Goal: Find specific page/section: Find specific page/section

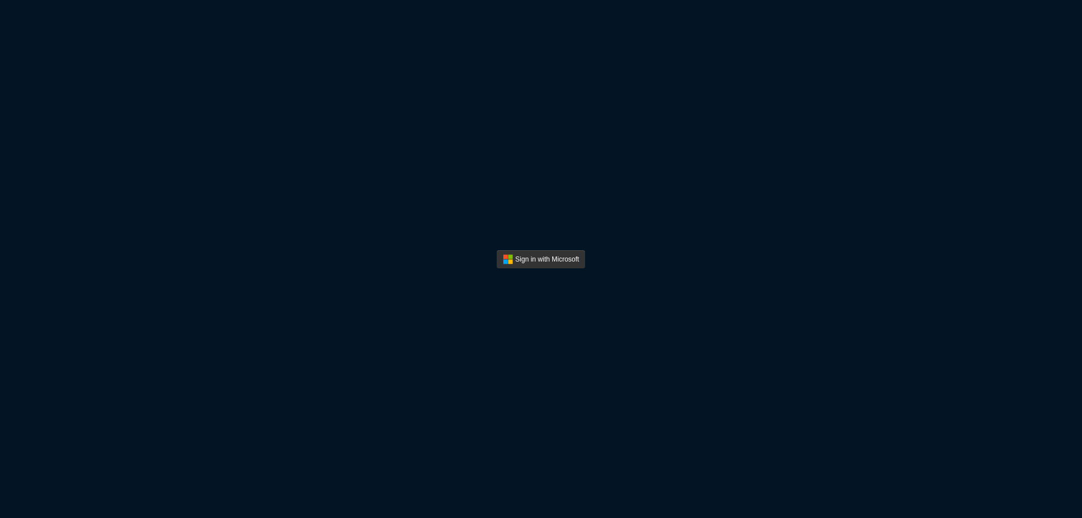
click at [518, 262] on button "Sign In" at bounding box center [541, 259] width 89 height 18
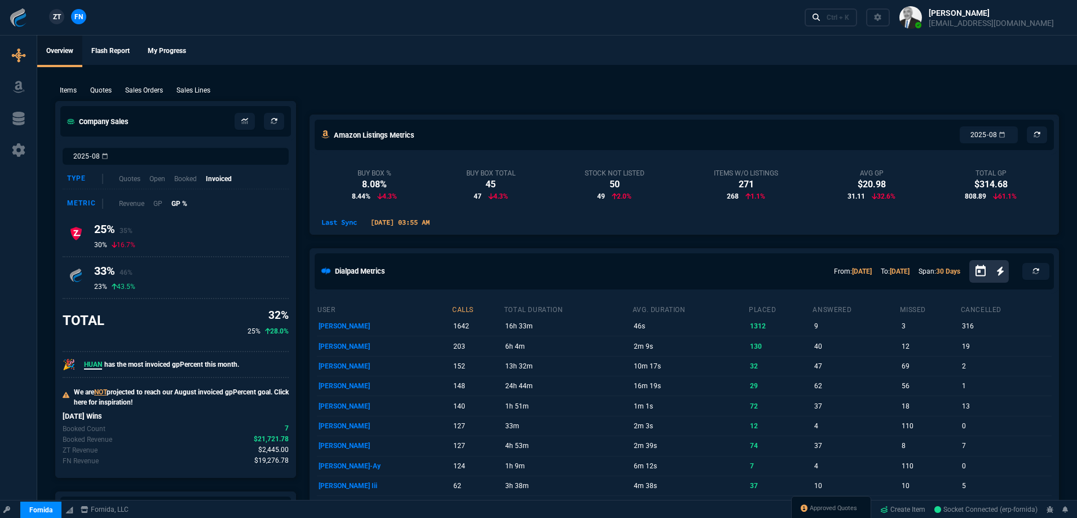
click at [56, 14] on span "ZT" at bounding box center [57, 17] width 8 height 10
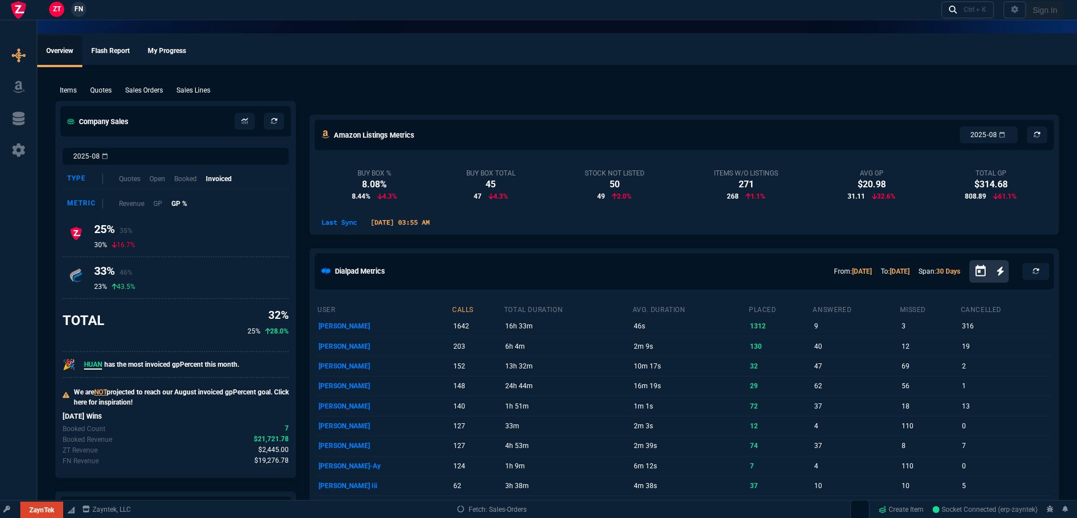
select select
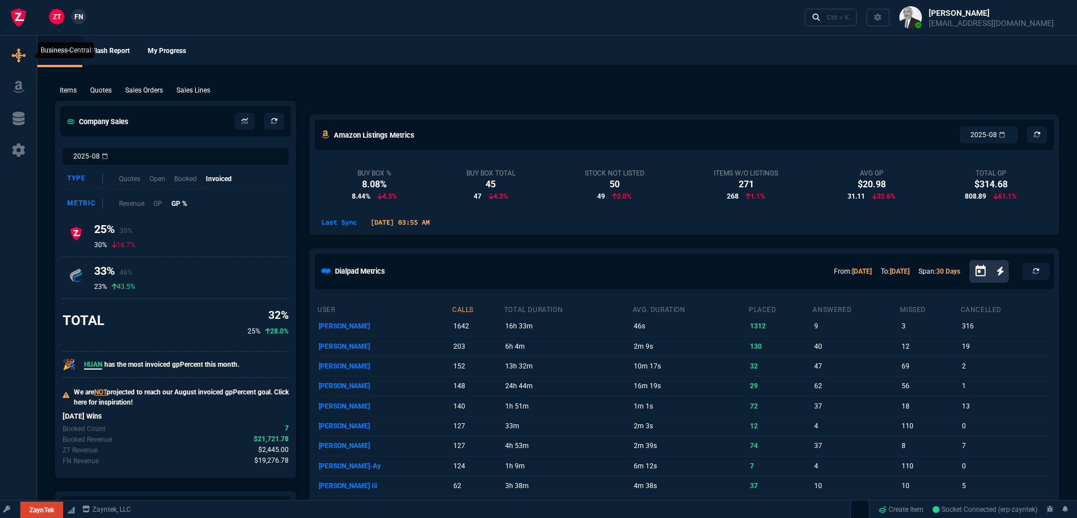
click at [19, 58] on icon at bounding box center [19, 55] width 14 height 14
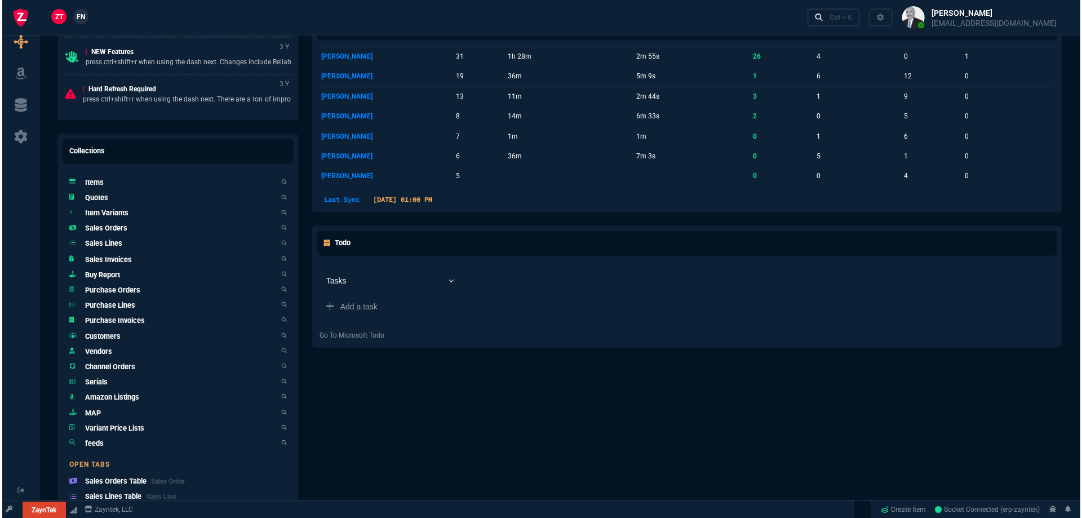
scroll to position [564, 0]
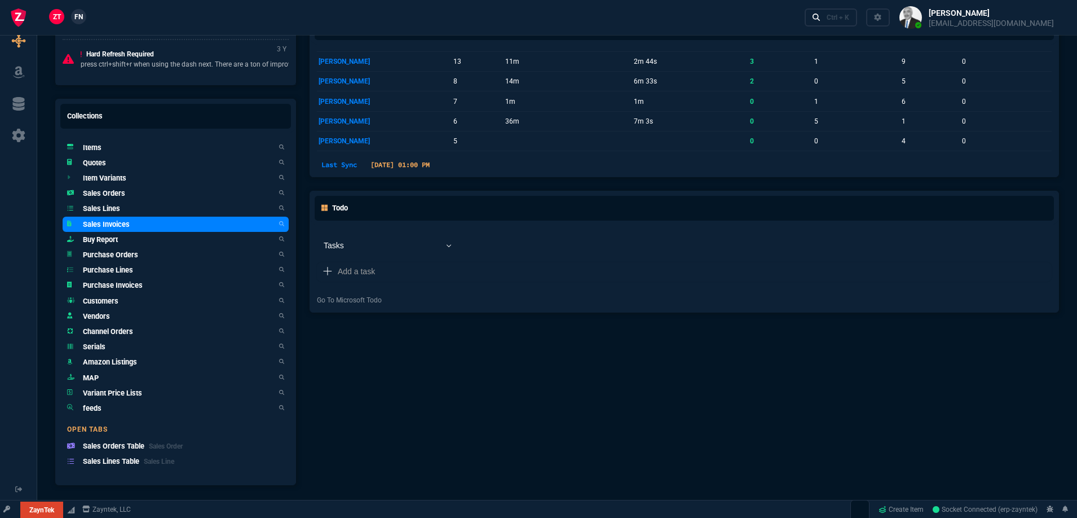
click at [129, 224] on h5 "Sales Invoices" at bounding box center [106, 224] width 47 height 11
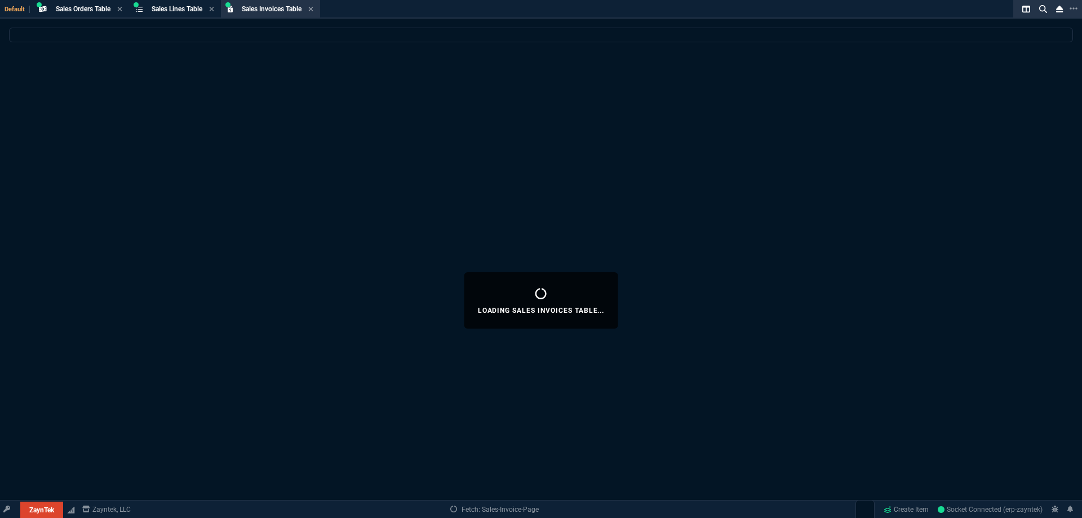
select select
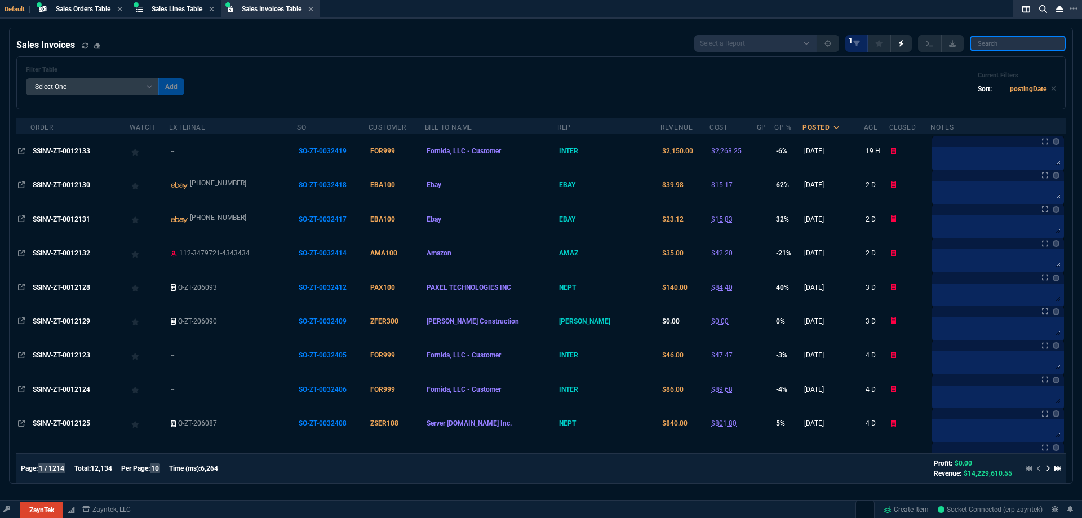
click at [979, 46] on input "search" at bounding box center [1018, 44] width 96 height 16
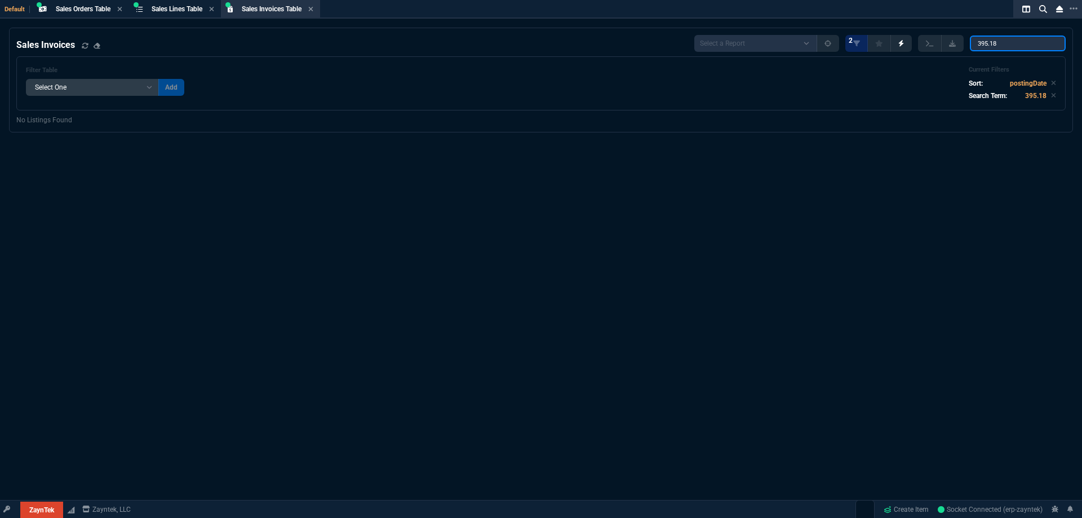
type input "395.18"
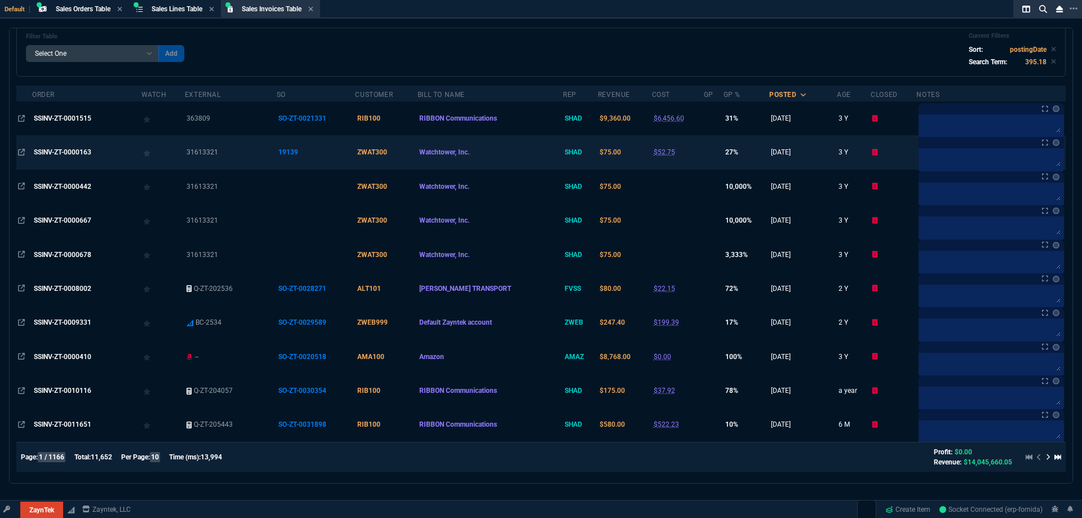
scroll to position [0, 0]
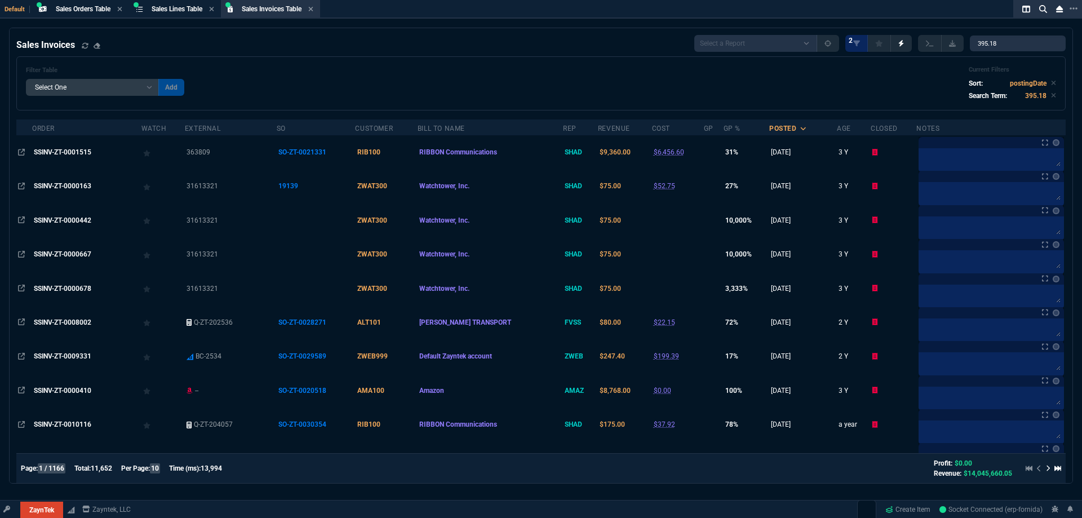
click at [1047, 468] on icon at bounding box center [1048, 469] width 3 height 6
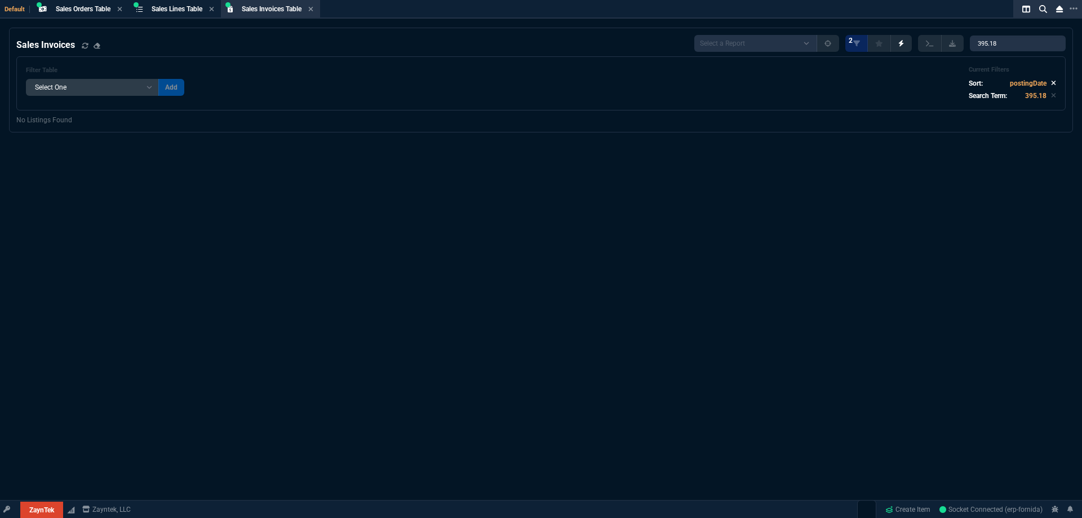
click at [1051, 85] on icon at bounding box center [1053, 82] width 5 height 7
click at [865, 45] on link "1" at bounding box center [857, 43] width 23 height 17
click at [169, 10] on span "Sales Lines Table" at bounding box center [177, 9] width 51 height 8
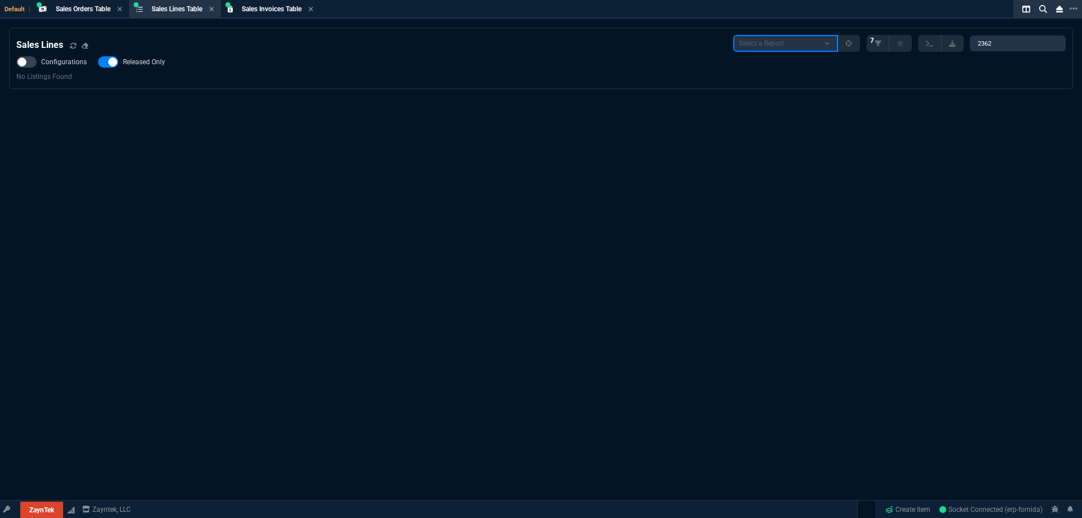
click at [753, 47] on select "Select a Report NEW QUERY SonicWall Sale AMZ (MTD) NEW QUERY INS100 Warehouse P…" at bounding box center [785, 43] width 105 height 17
